Goal: Information Seeking & Learning: Find specific fact

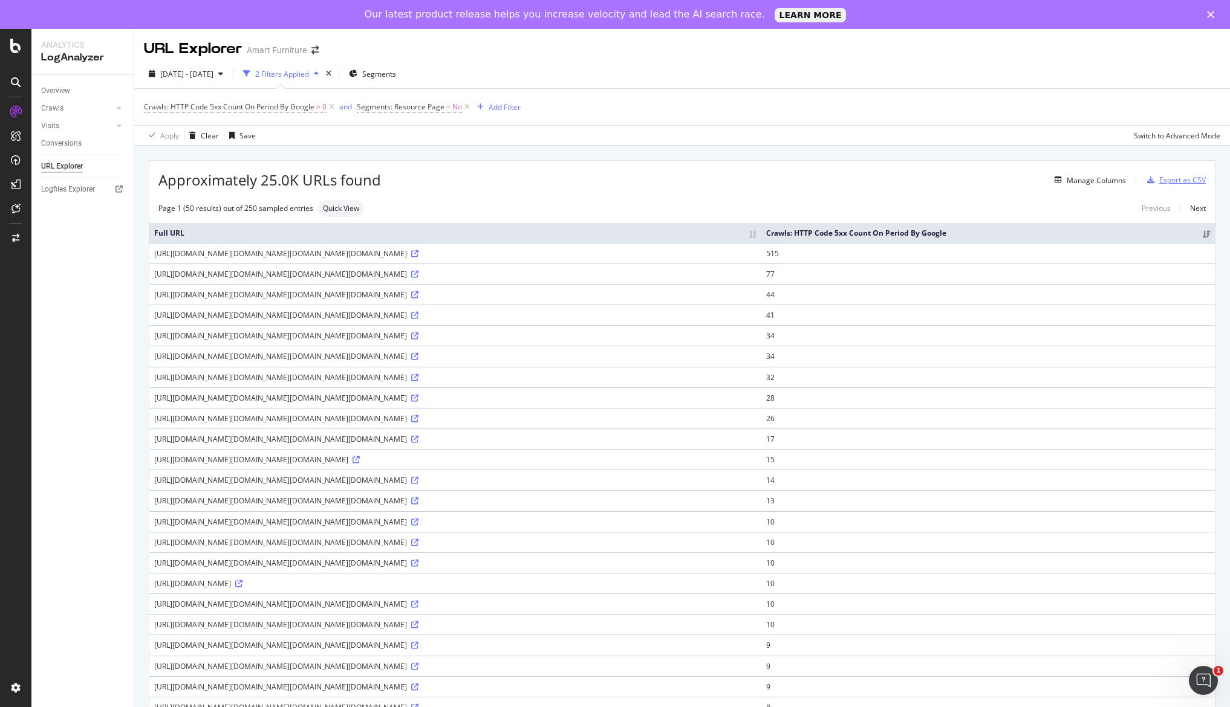
click at [1185, 183] on div "Export as CSV" at bounding box center [1182, 180] width 47 height 10
click at [1180, 180] on div "Export as CSV" at bounding box center [1182, 180] width 47 height 10
click at [1159, 176] on div "Export as CSV" at bounding box center [1182, 180] width 47 height 10
click at [1182, 183] on div "Export as CSV" at bounding box center [1182, 180] width 47 height 10
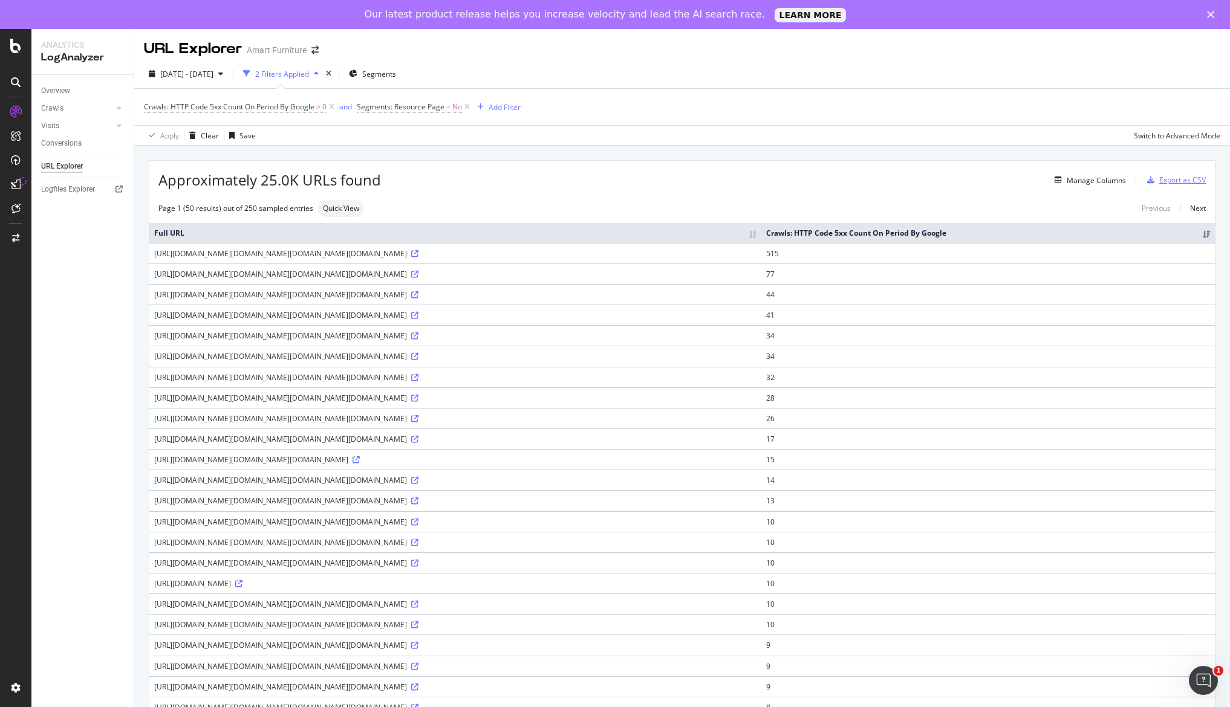
click at [1182, 183] on div "Export as CSV" at bounding box center [1182, 180] width 47 height 10
click at [59, 88] on div "Overview" at bounding box center [55, 91] width 29 height 13
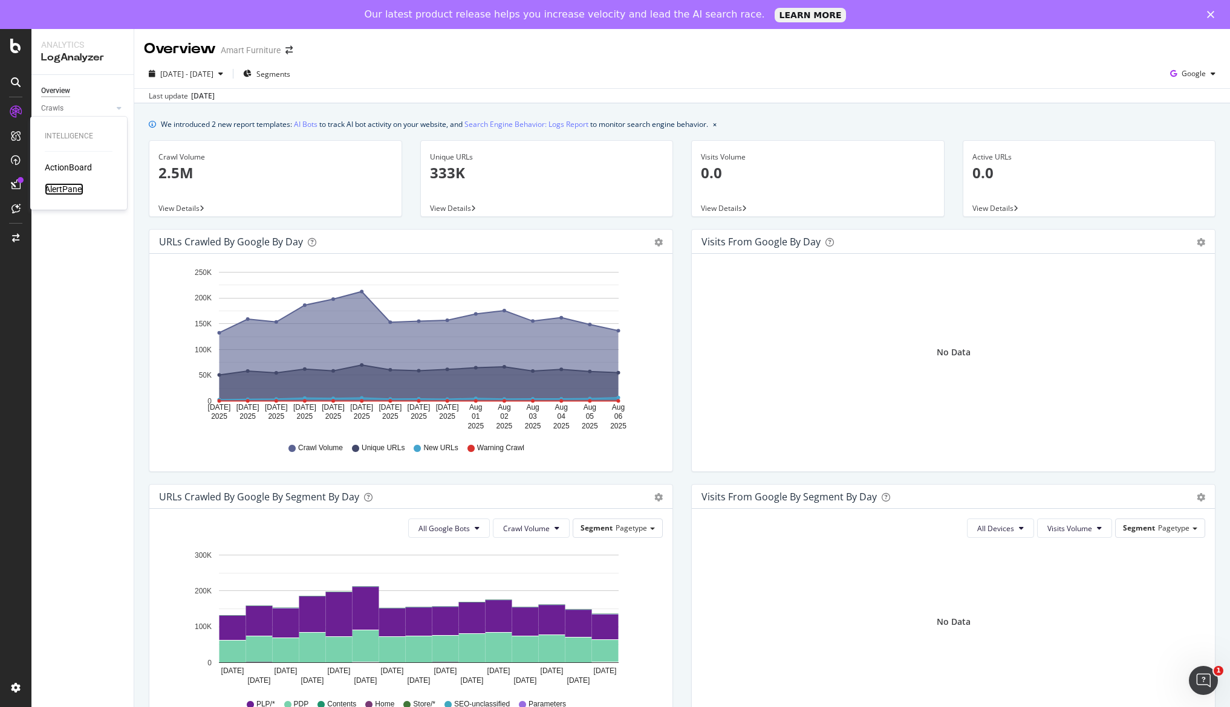
click at [63, 185] on div "AlertPanel" at bounding box center [64, 189] width 39 height 12
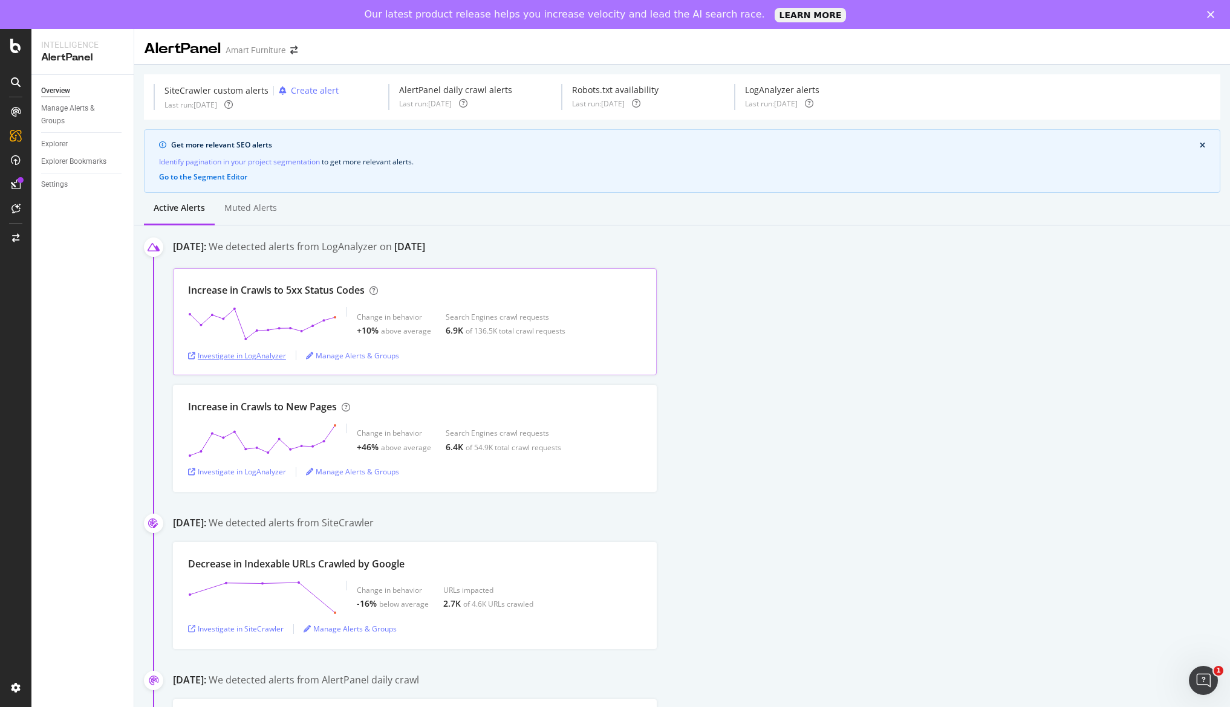
click at [249, 358] on div "Investigate in LogAnalyzer" at bounding box center [237, 356] width 98 height 10
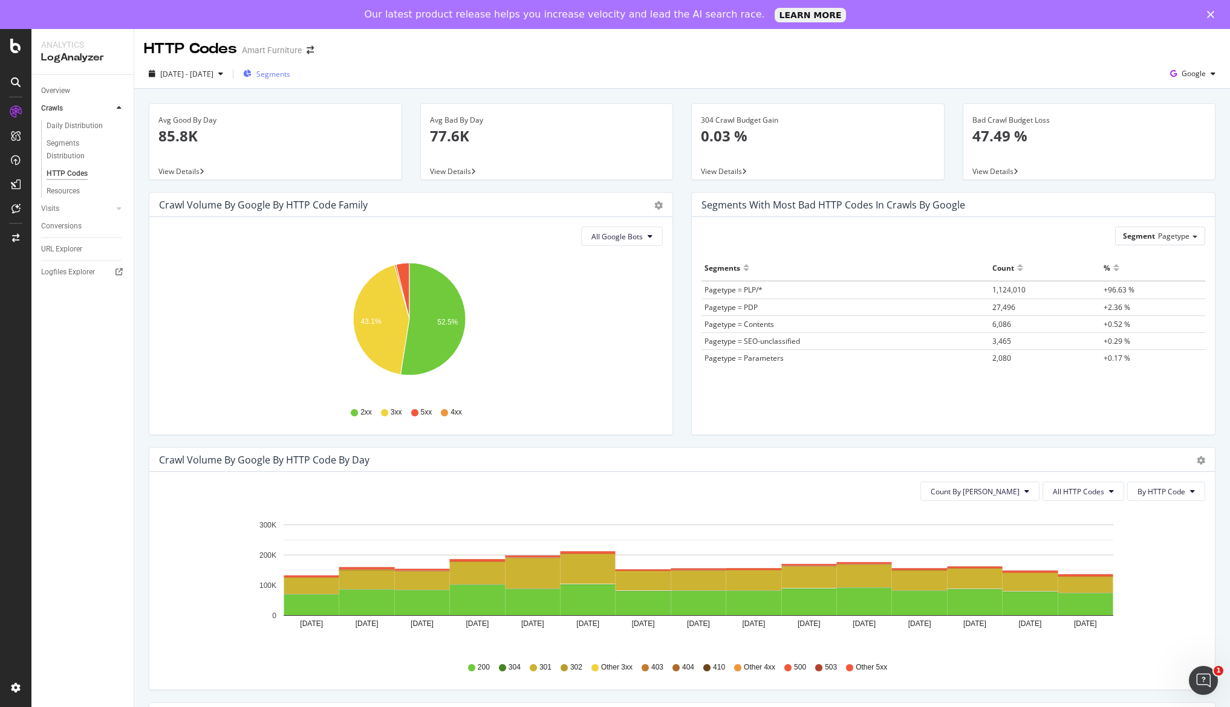
click at [290, 74] on span "Segments" at bounding box center [273, 74] width 34 height 10
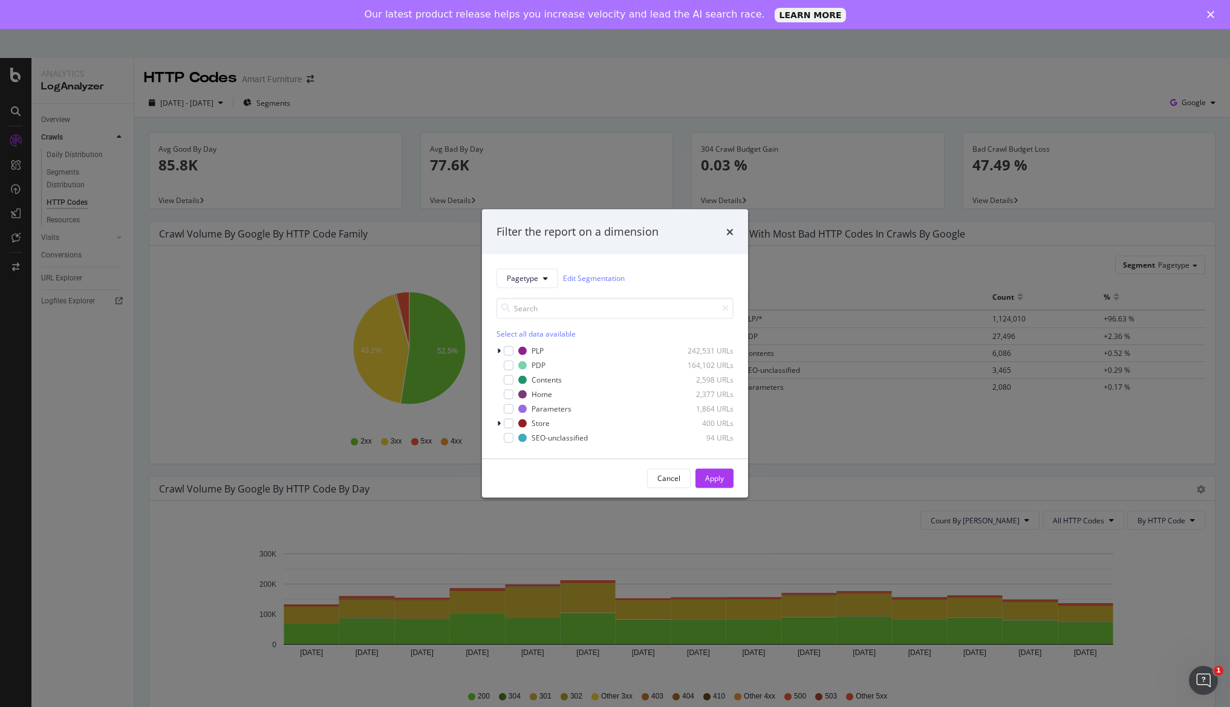
click at [730, 233] on icon "times" at bounding box center [729, 232] width 7 height 10
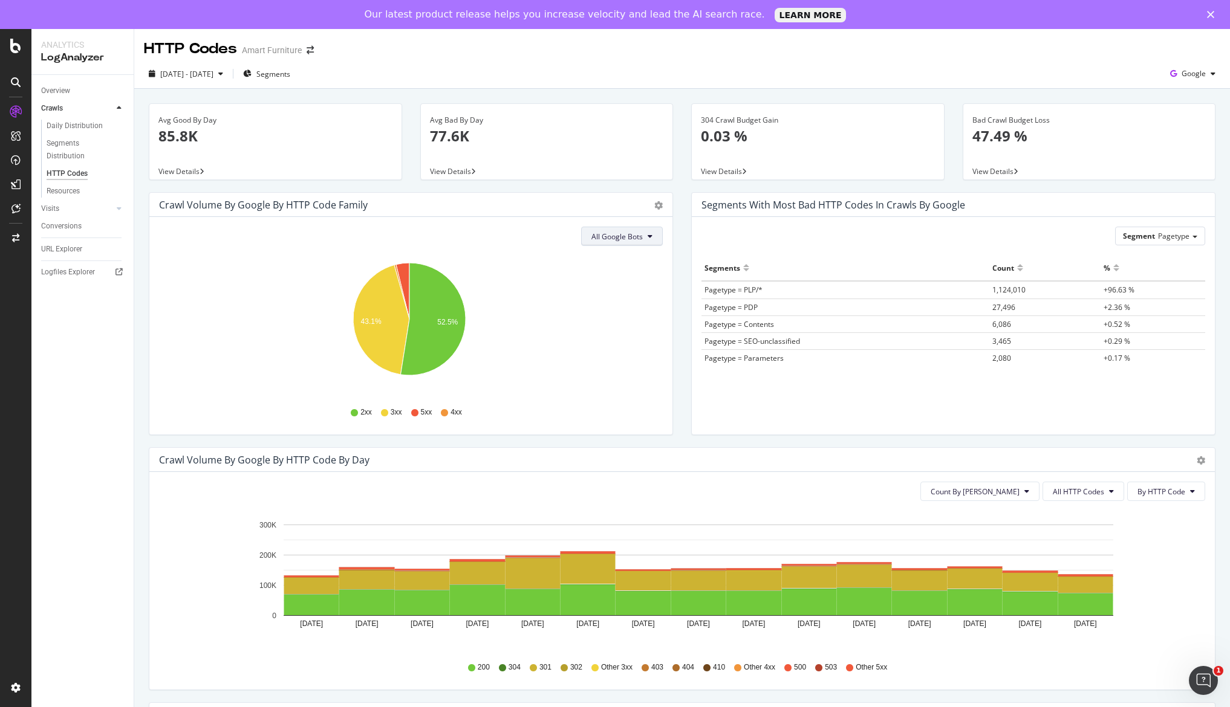
click at [652, 237] on button "All Google Bots" at bounding box center [622, 236] width 82 height 19
click at [695, 360] on div "Segment Pagetype Hold CTRL while clicking to filter the report. Segments Count …" at bounding box center [953, 326] width 523 height 218
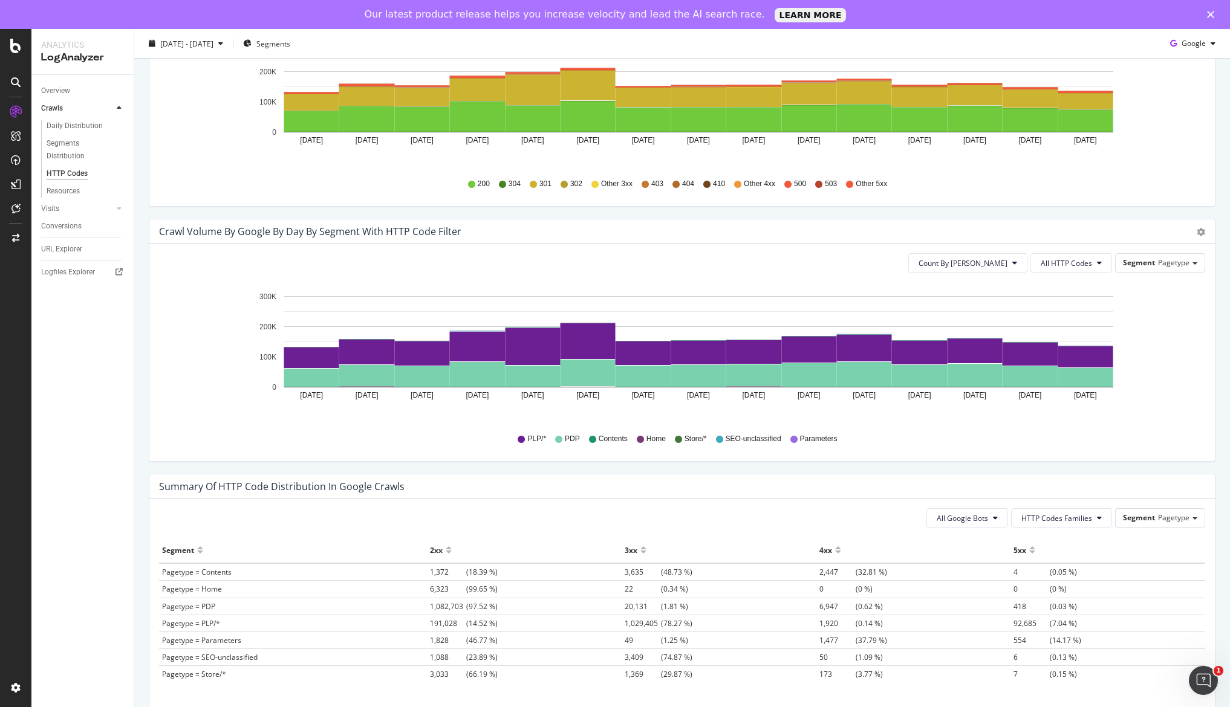
scroll to position [363, 0]
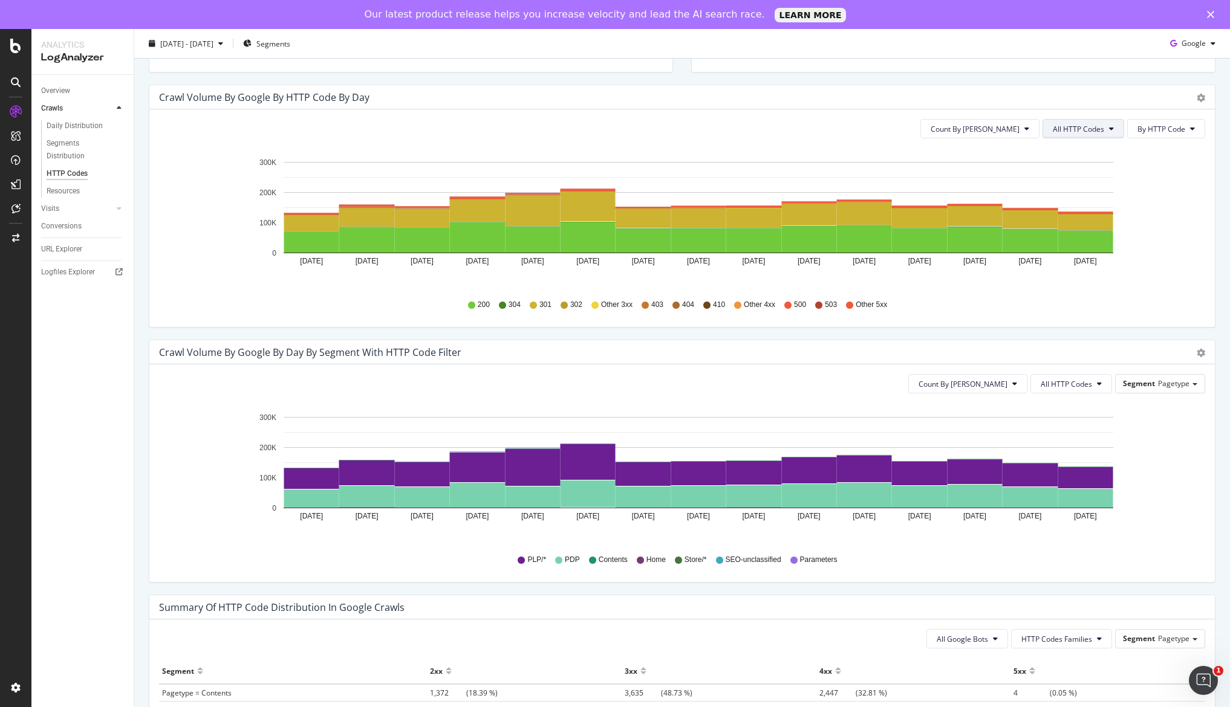
click at [1080, 121] on button "All HTTP Codes" at bounding box center [1083, 128] width 82 height 19
click at [1075, 264] on span "5xx family" at bounding box center [1075, 264] width 61 height 11
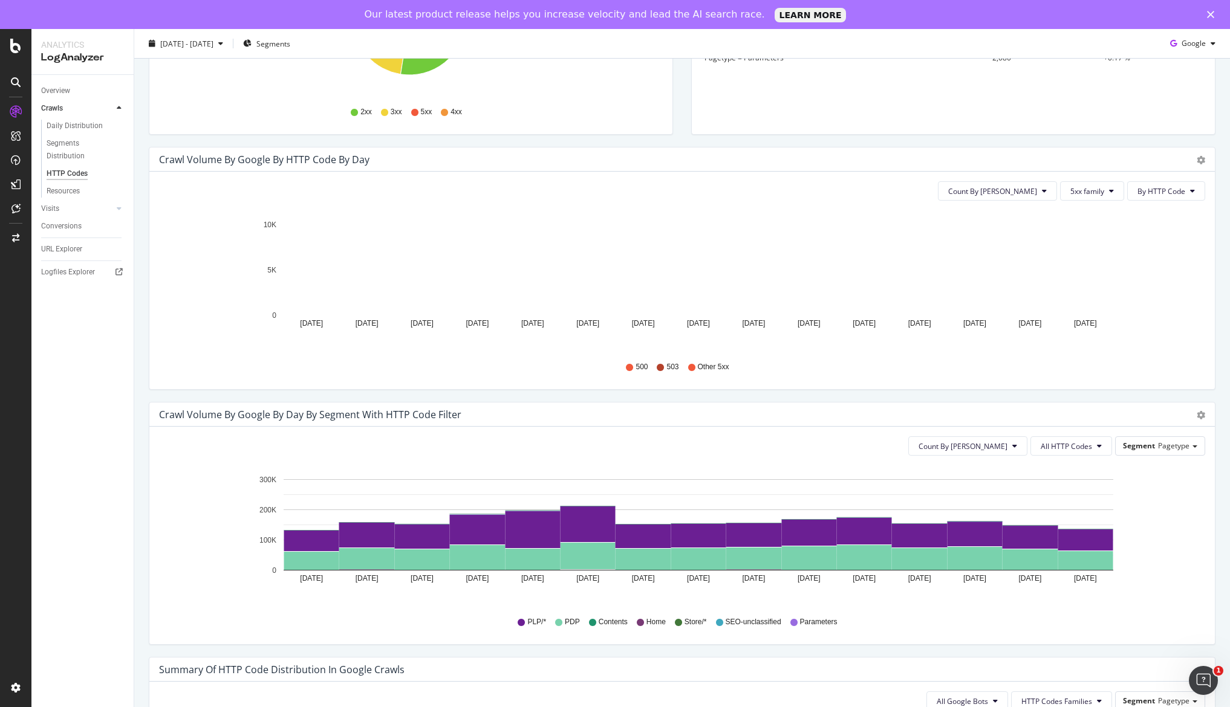
scroll to position [242, 0]
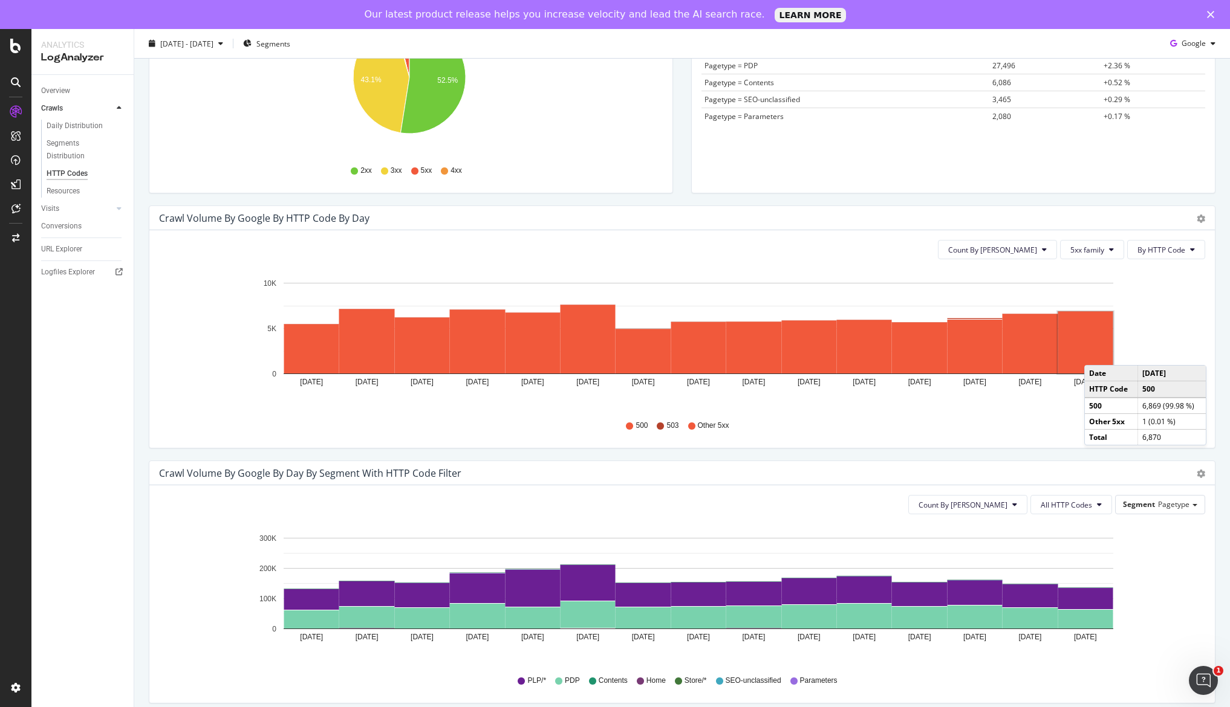
click at [1096, 353] on rect "A chart." at bounding box center [1085, 343] width 55 height 62
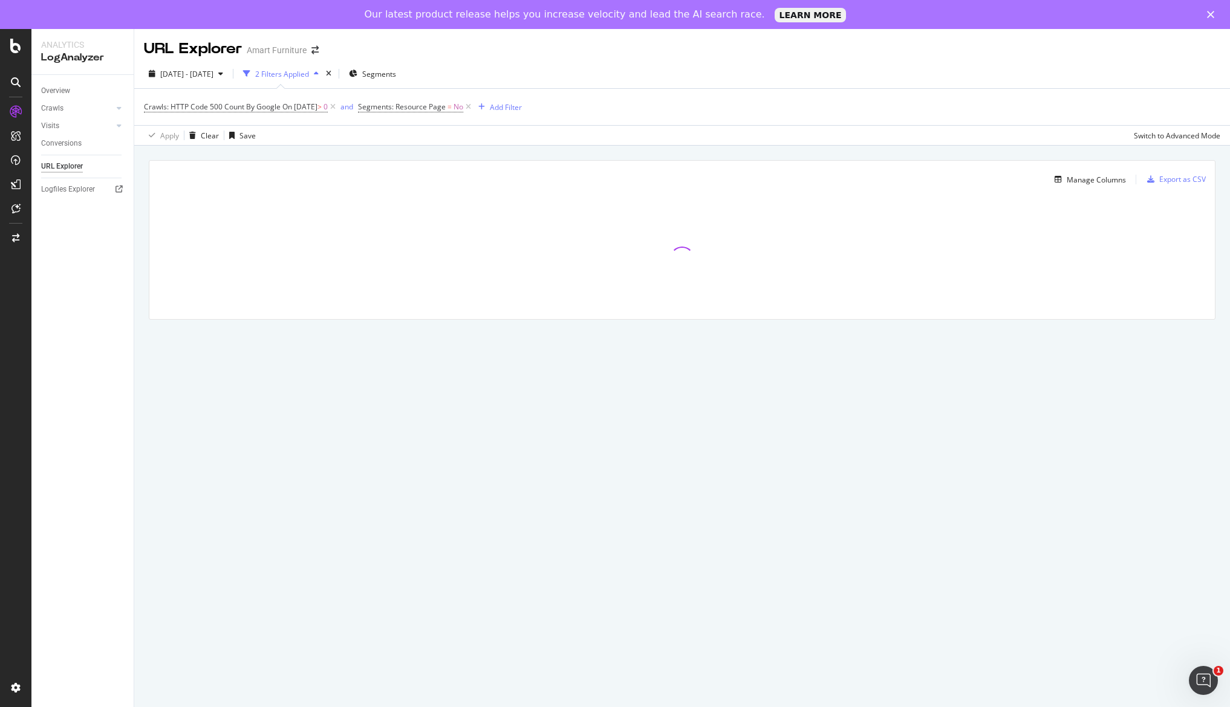
click at [1212, 13] on polygon "Close" at bounding box center [1210, 14] width 7 height 7
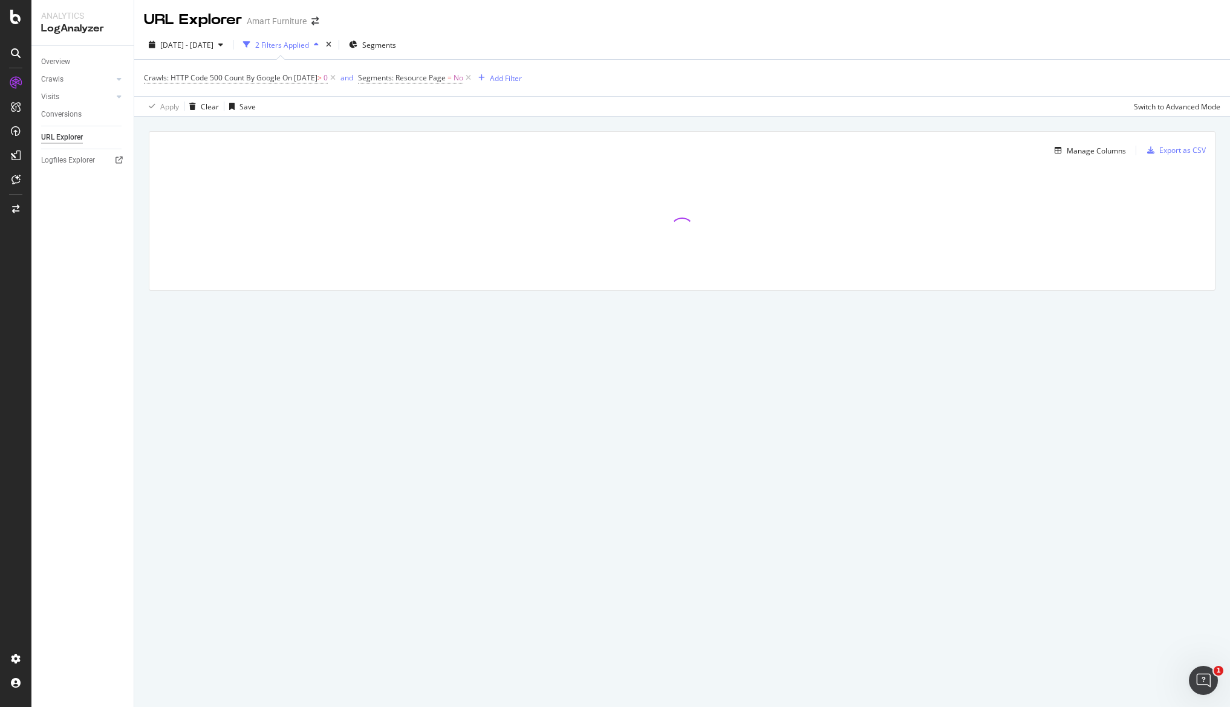
click at [940, 99] on div "Apply Clear Save Switch to Advanced Mode" at bounding box center [682, 106] width 1096 height 20
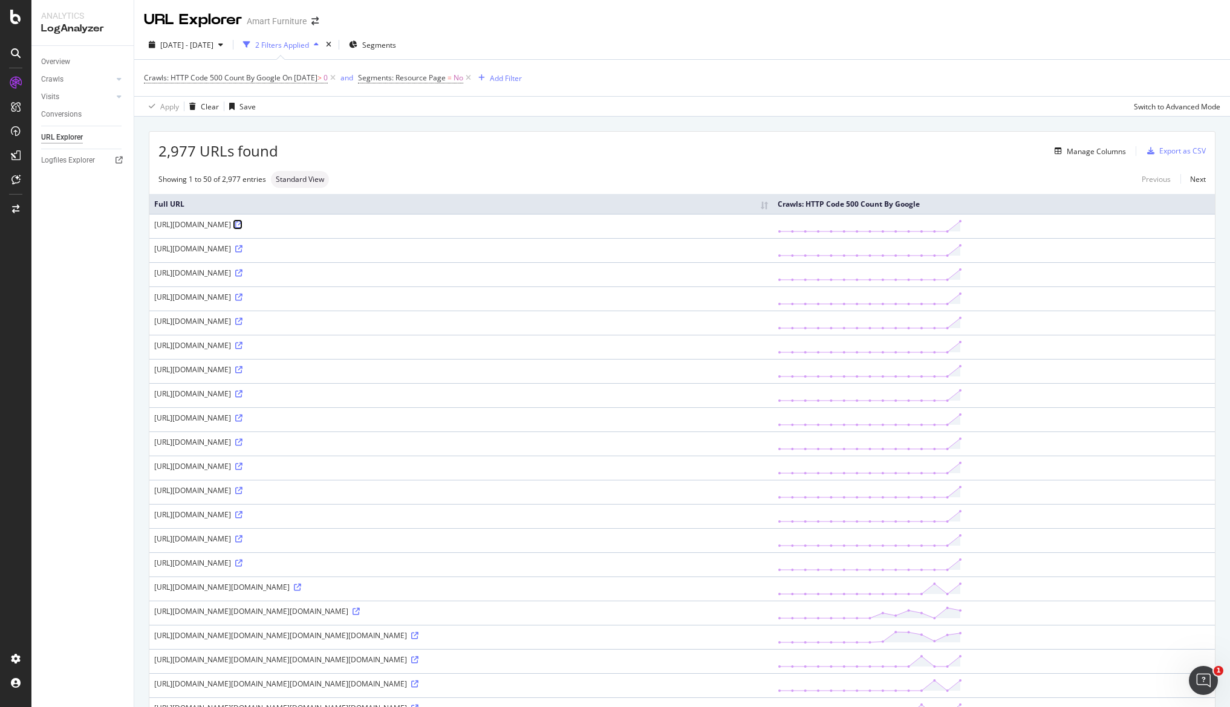
click at [242, 224] on icon at bounding box center [238, 224] width 7 height 7
click at [634, 158] on div "Manage Columns" at bounding box center [702, 151] width 848 height 15
drag, startPoint x: 452, startPoint y: 227, endPoint x: 149, endPoint y: 227, distance: 303.5
click at [232, 227] on div "[URL][DOMAIN_NAME]" at bounding box center [461, 224] width 614 height 10
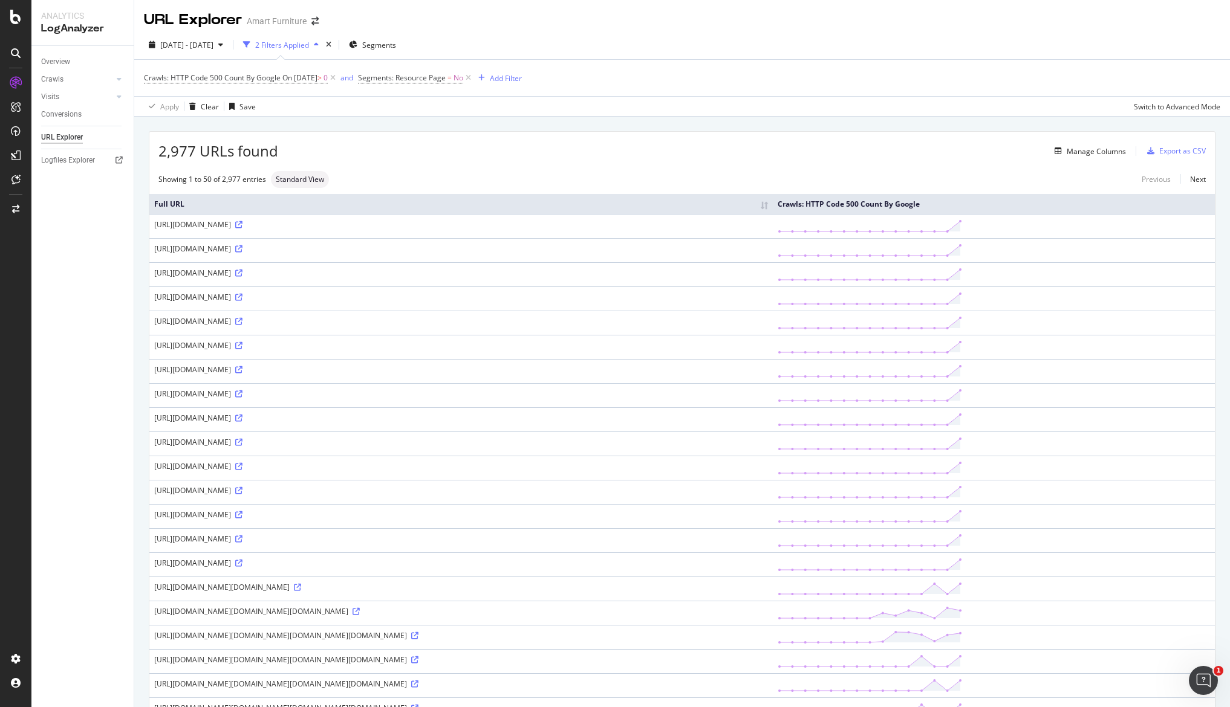
drag, startPoint x: 152, startPoint y: 223, endPoint x: 450, endPoint y: 224, distance: 298.1
click at [450, 224] on td "[URL][DOMAIN_NAME]" at bounding box center [460, 226] width 623 height 24
copy div "[URL][DOMAIN_NAME]"
drag, startPoint x: 465, startPoint y: 250, endPoint x: 155, endPoint y: 256, distance: 309.7
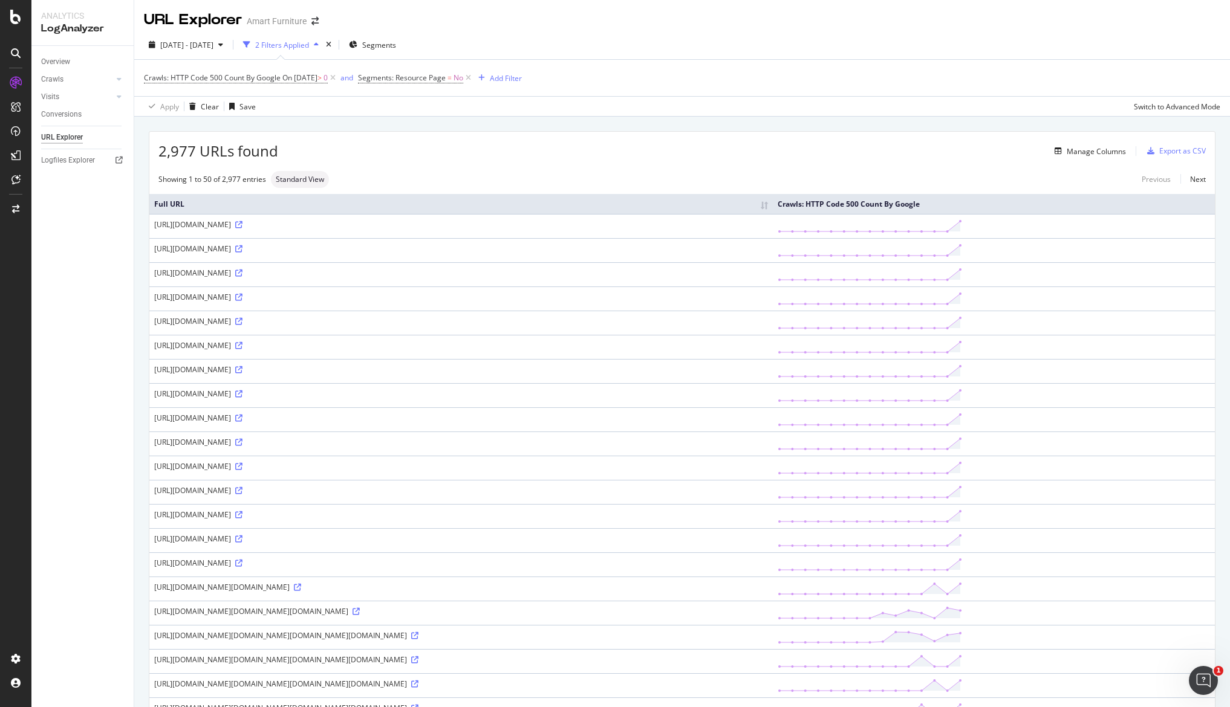
click at [155, 256] on td "[URL][DOMAIN_NAME]" at bounding box center [460, 250] width 623 height 24
copy div "[URL][DOMAIN_NAME]"
click at [589, 161] on div "2,977 URLs found Manage Columns Export as CSV" at bounding box center [681, 147] width 1065 height 30
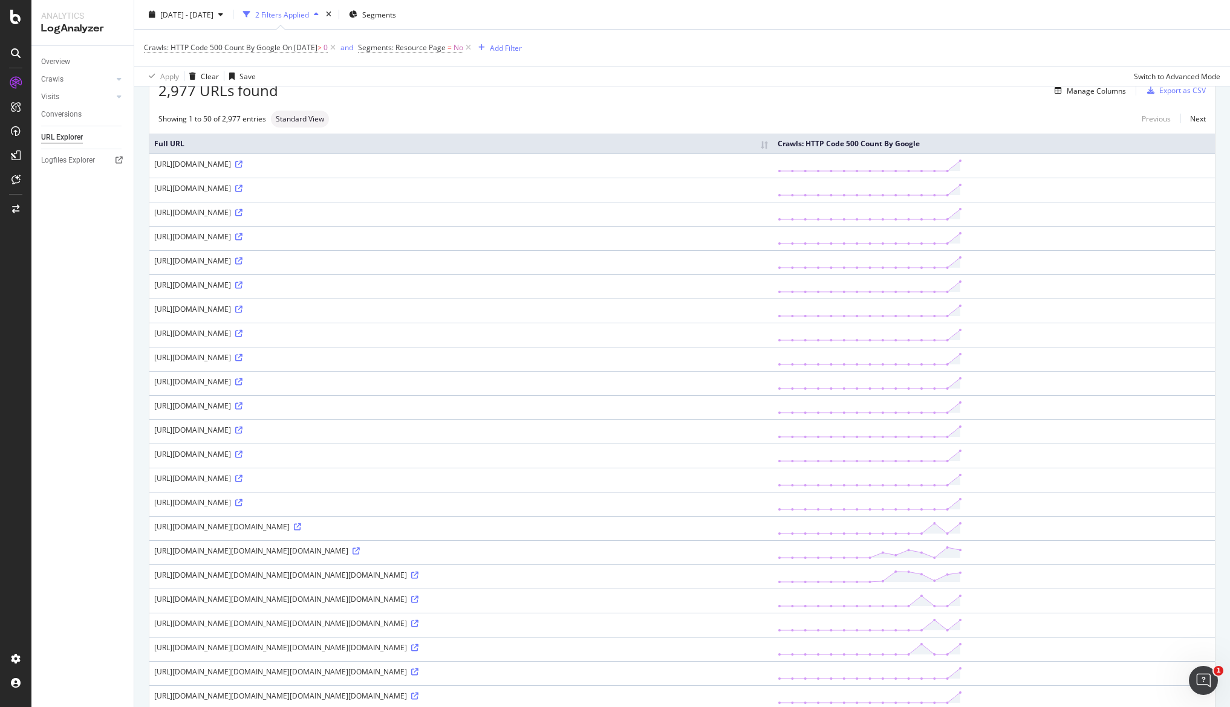
drag, startPoint x: 380, startPoint y: 431, endPoint x: 154, endPoint y: 432, distance: 226.7
click at [154, 432] on td "[URL][DOMAIN_NAME]" at bounding box center [460, 432] width 623 height 24
copy div "[URL][DOMAIN_NAME]"
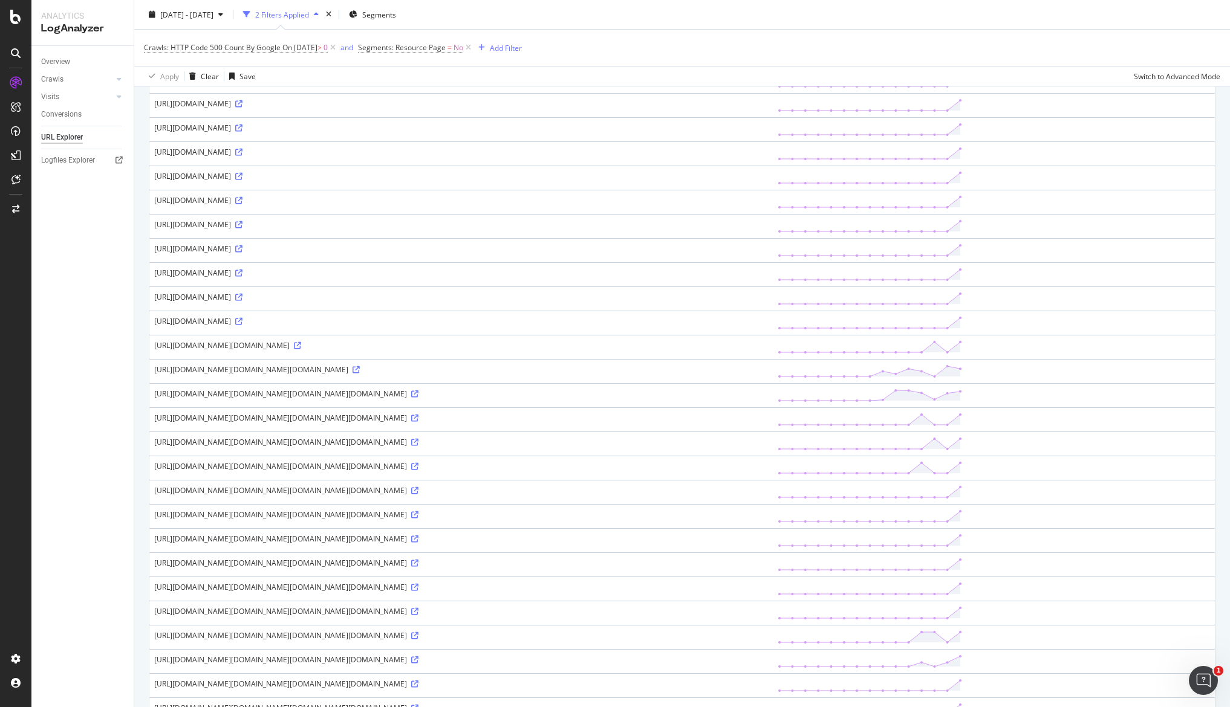
scroll to position [302, 0]
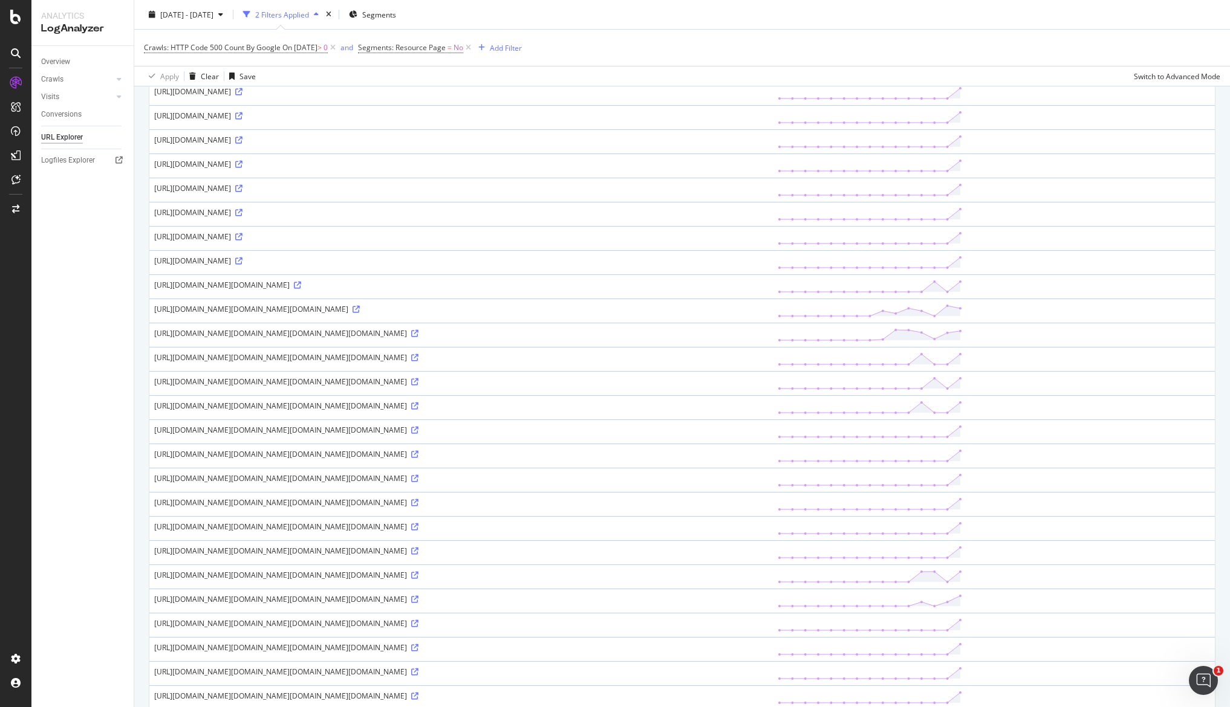
drag, startPoint x: 154, startPoint y: 309, endPoint x: 857, endPoint y: 644, distance: 779.5
click at [857, 644] on tbody "[URL][DOMAIN_NAME] [URL][DOMAIN_NAME] [URL][DOMAIN_NAME] [URL][DOMAIN_NAME] [UR…" at bounding box center [681, 516] width 1065 height 1209
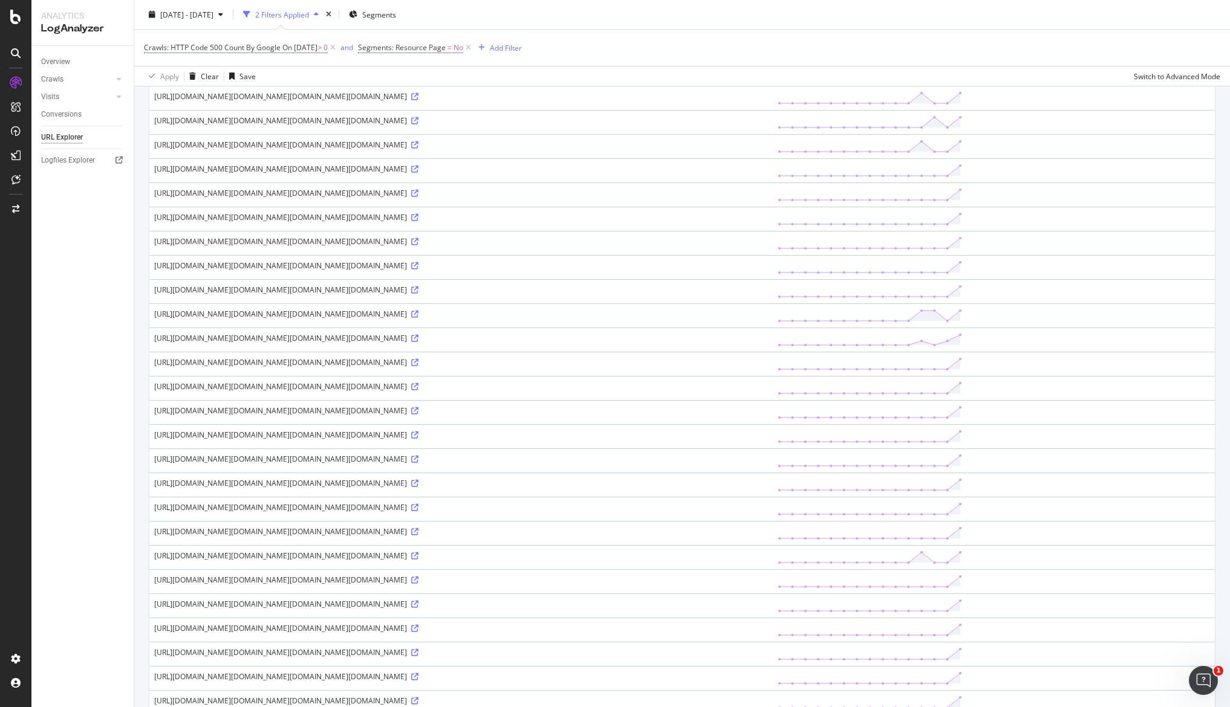
scroll to position [665, 0]
click at [768, 218] on div "[URL][DOMAIN_NAME][DOMAIN_NAME][DOMAIN_NAME][DOMAIN_NAME]" at bounding box center [461, 212] width 614 height 10
copy tbody "[URL][DOMAIN_NAME][DOMAIN_NAME][DOMAIN_NAME] [URL][DOMAIN_NAME][DOMAIN_NAME][DO…"
click at [717, 266] on div "[URL][DOMAIN_NAME][DOMAIN_NAME][DOMAIN_NAME][DOMAIN_NAME]" at bounding box center [461, 261] width 614 height 10
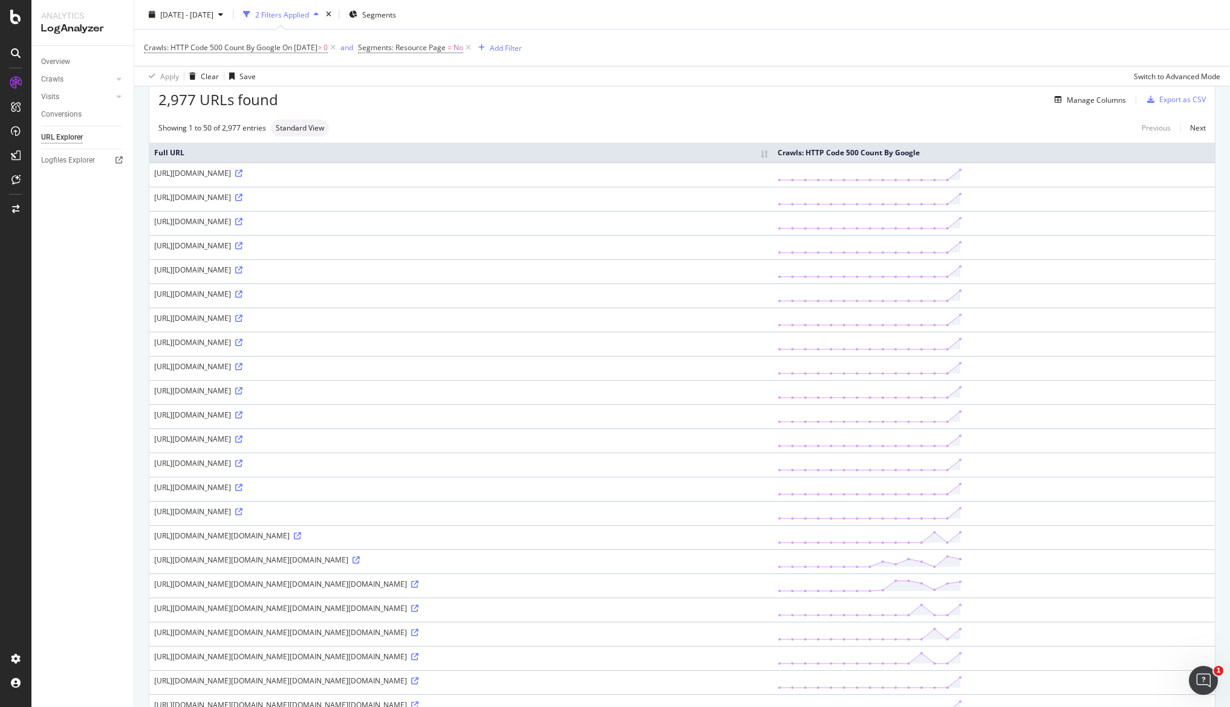
scroll to position [0, 0]
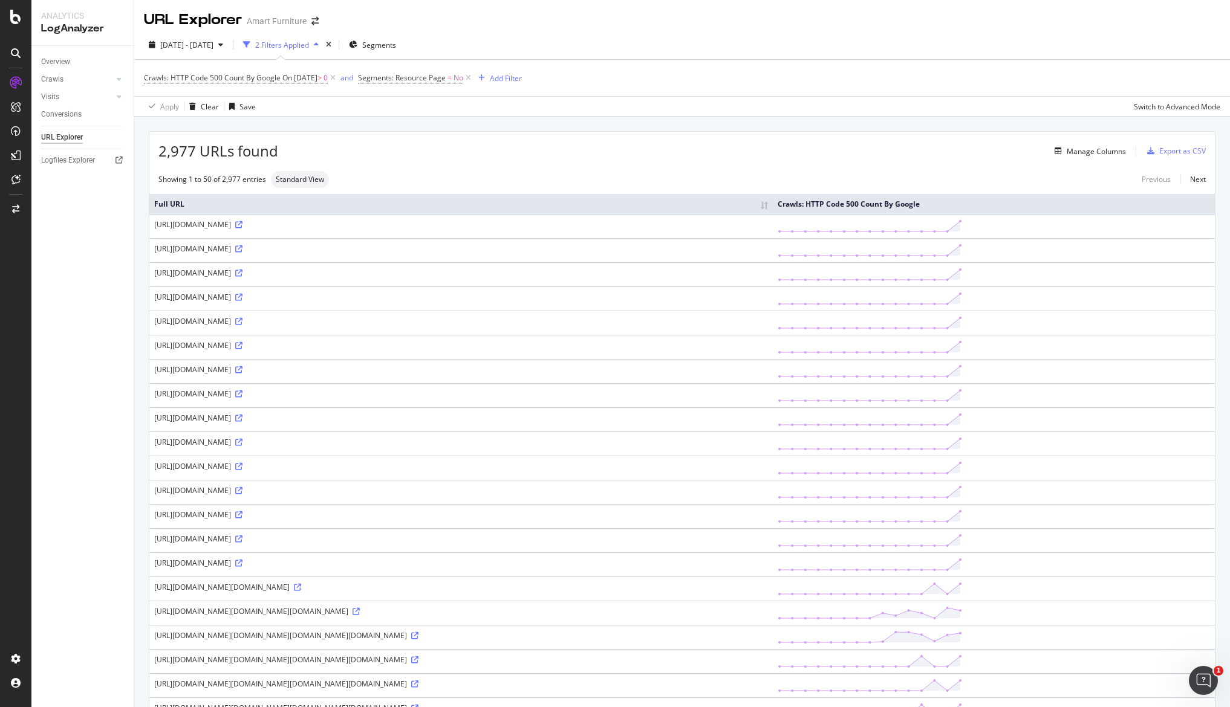
drag, startPoint x: 555, startPoint y: 622, endPoint x: 153, endPoint y: 609, distance: 402.3
click at [153, 609] on td "[URL][DOMAIN_NAME][DOMAIN_NAME][DOMAIN_NAME]" at bounding box center [460, 613] width 623 height 24
copy div "[URL][DOMAIN_NAME][DOMAIN_NAME][DOMAIN_NAME]"
drag, startPoint x: 153, startPoint y: 223, endPoint x: 377, endPoint y: 569, distance: 412.4
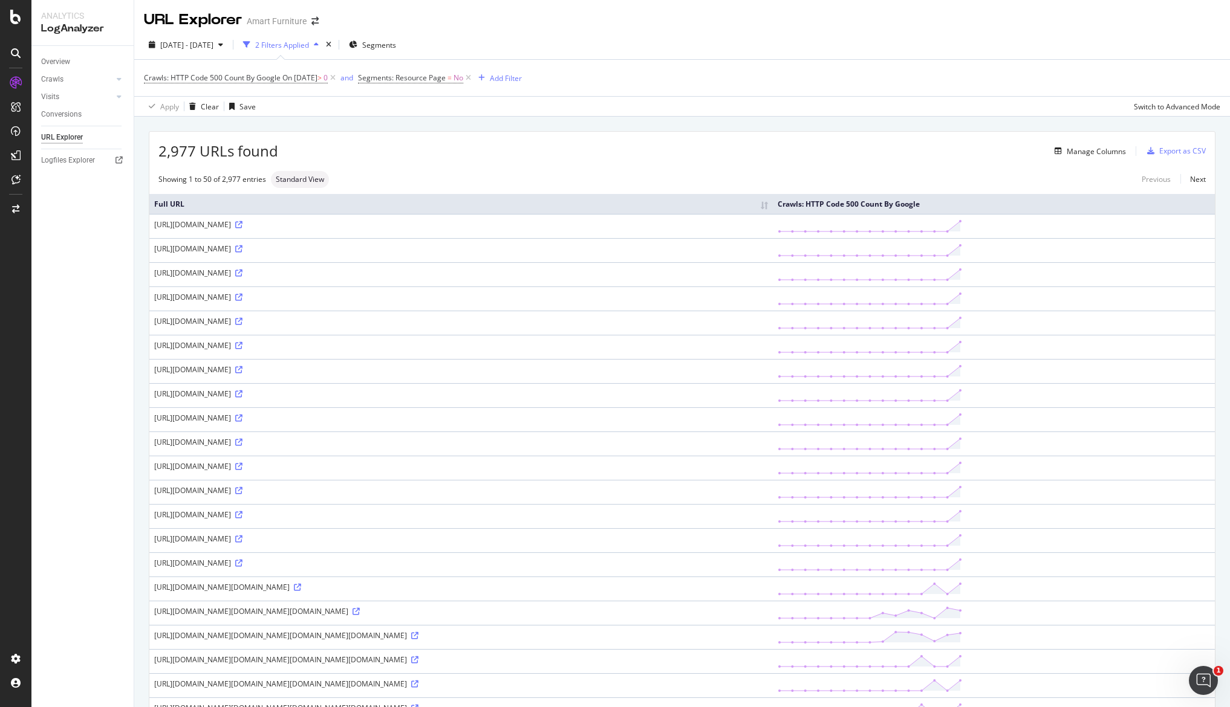
copy tbody "[URL][DOMAIN_NAME] [URL][DOMAIN_NAME] [URL][DOMAIN_NAME] [URL][DOMAIN_NAME] [UR…"
